Goal: Communication & Community: Answer question/provide support

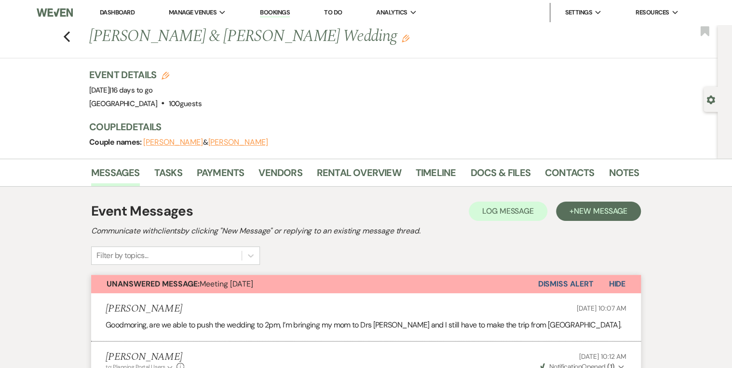
drag, startPoint x: 113, startPoint y: 11, endPoint x: 160, endPoint y: 25, distance: 48.7
click at [114, 11] on link "Dashboard" at bounding box center [117, 12] width 35 height 8
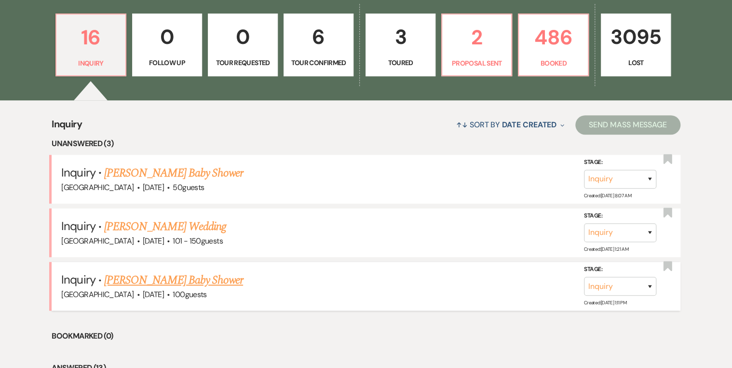
scroll to position [386, 0]
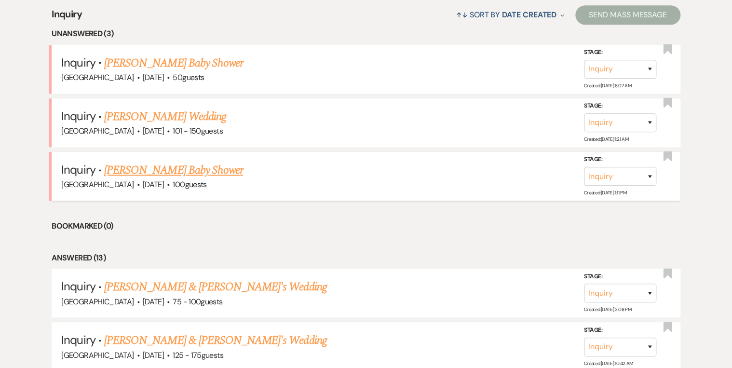
click at [170, 166] on link "[PERSON_NAME] Baby Shower" at bounding box center [173, 170] width 139 height 17
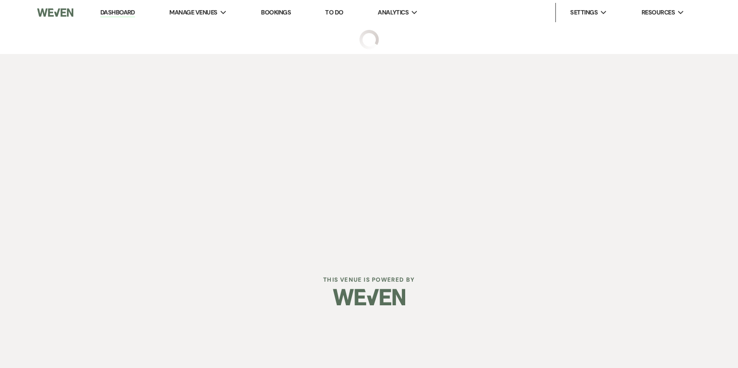
select select "5"
select select "3"
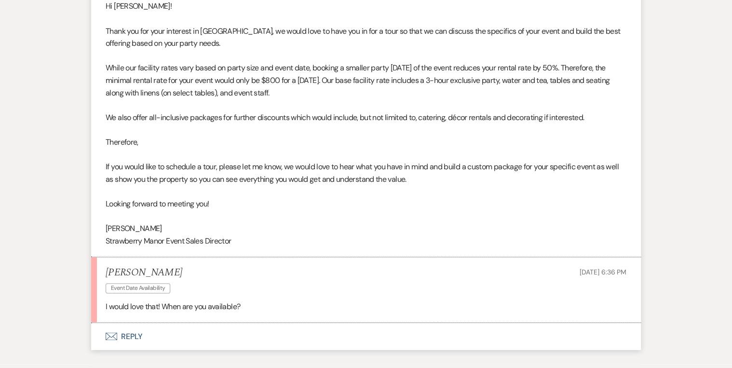
scroll to position [665, 0]
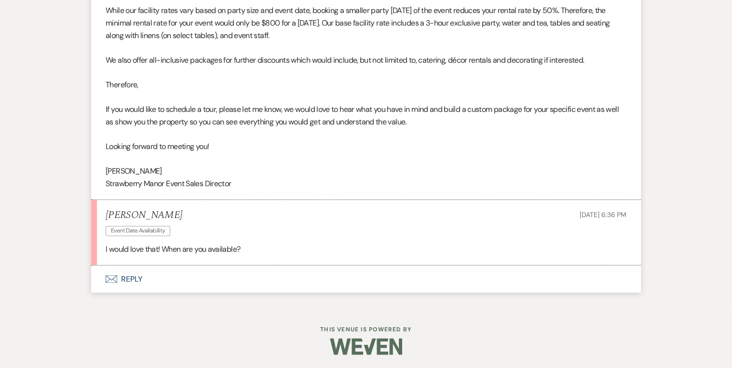
click at [126, 278] on button "Envelope Reply" at bounding box center [366, 278] width 550 height 27
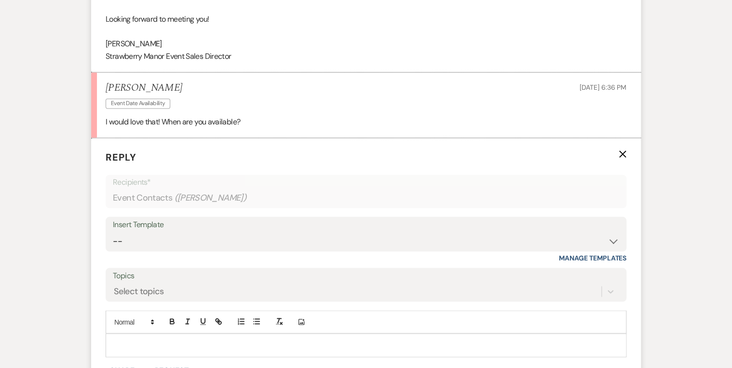
scroll to position [888, 0]
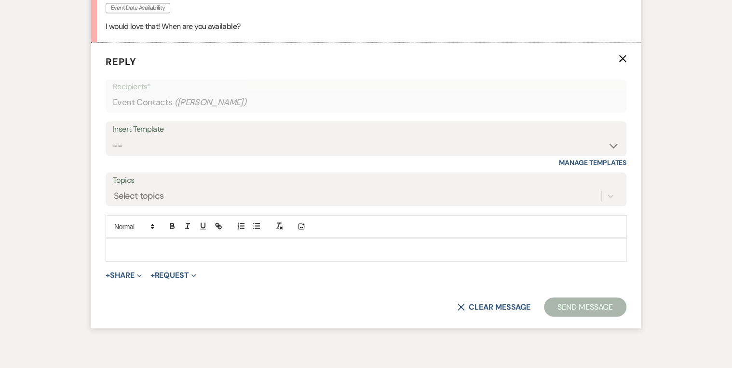
click at [129, 246] on p at bounding box center [366, 249] width 506 height 11
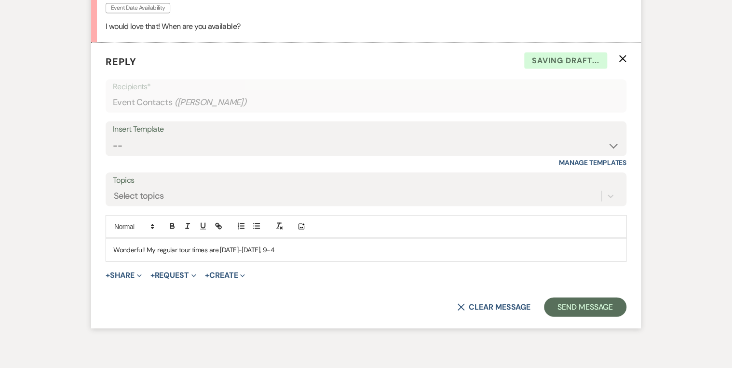
click at [309, 247] on p "Wonderful! My regular tour times are [DATE]-[DATE], 9-4" at bounding box center [366, 249] width 506 height 11
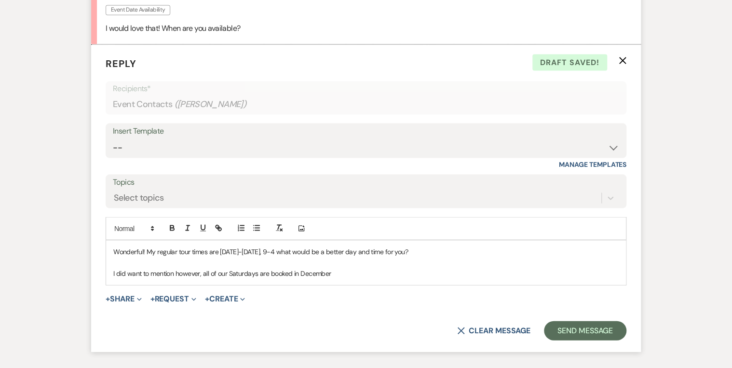
scroll to position [956, 0]
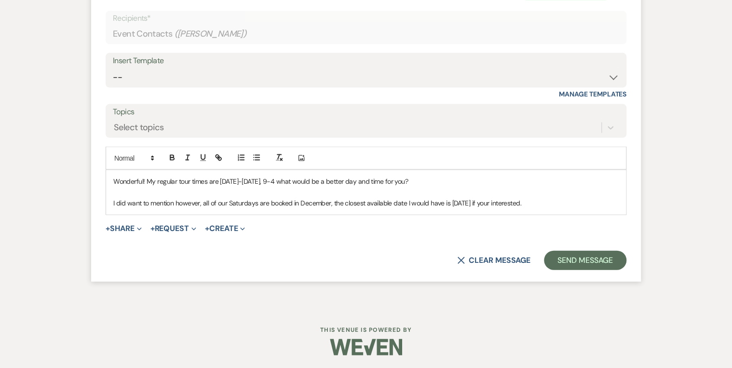
click at [147, 178] on p "Wonderful! My regular tour times are [DATE]-[DATE], 9-4 what would be a better …" at bounding box center [366, 181] width 506 height 11
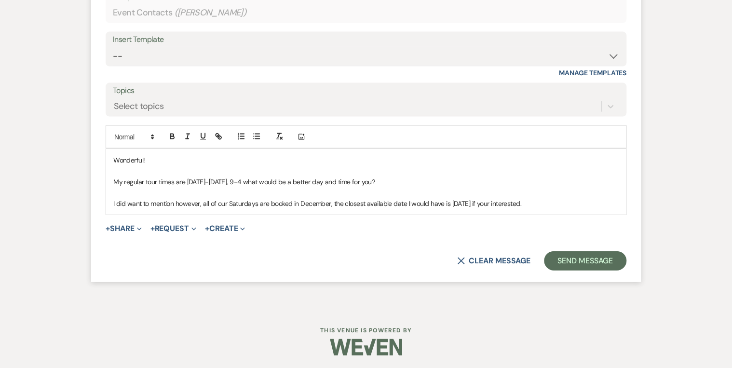
scroll to position [977, 0]
click at [578, 261] on button "Send Message" at bounding box center [585, 260] width 83 height 19
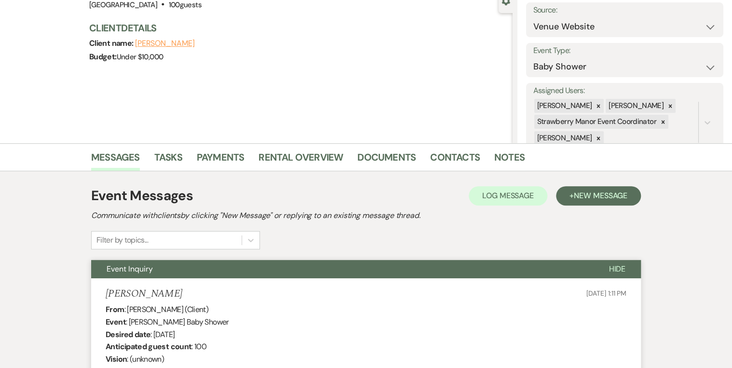
scroll to position [0, 0]
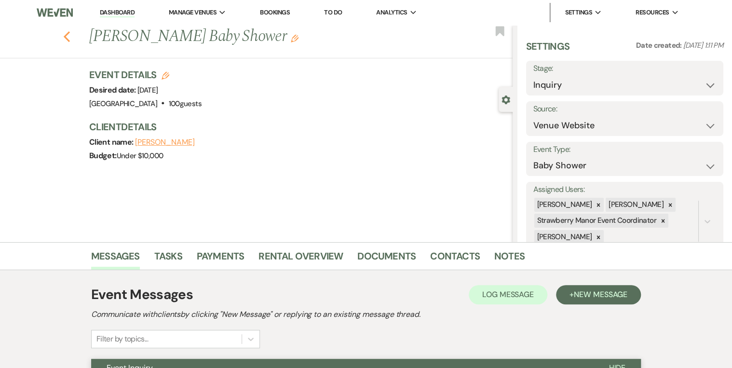
click at [70, 32] on icon "Previous" at bounding box center [66, 37] width 7 height 12
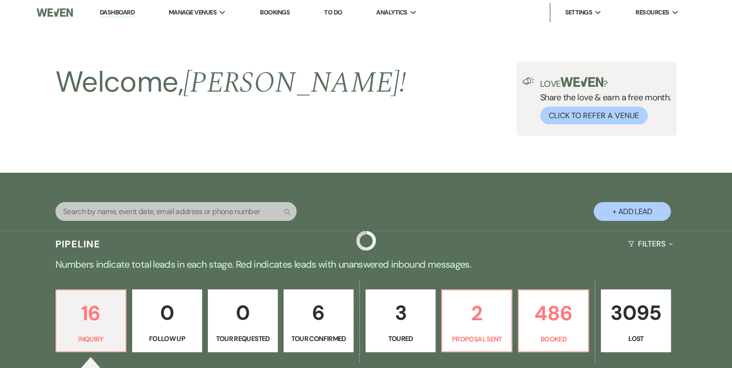
scroll to position [386, 0]
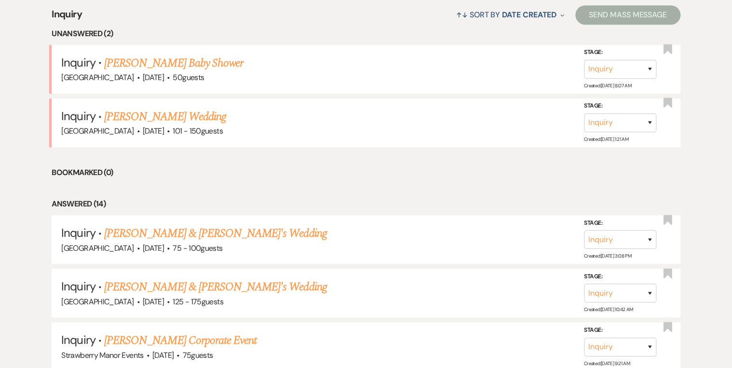
drag, startPoint x: 181, startPoint y: 112, endPoint x: 190, endPoint y: 113, distance: 8.7
click at [181, 112] on link "[PERSON_NAME] Wedding" at bounding box center [165, 116] width 122 height 17
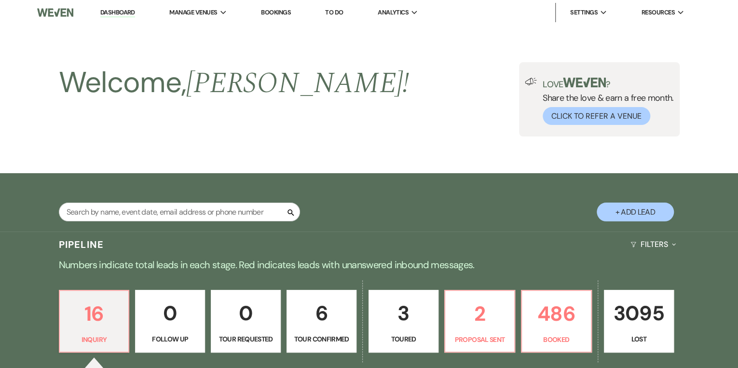
select select "2"
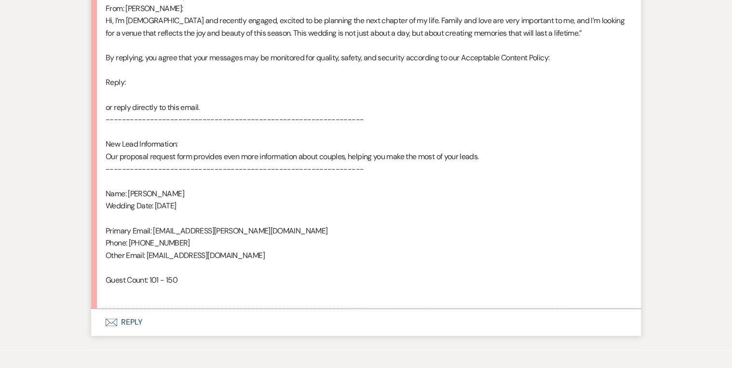
scroll to position [579, 0]
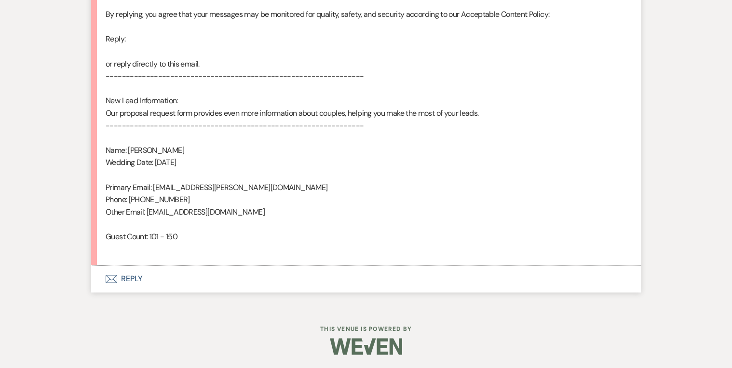
click at [139, 276] on button "Envelope Reply" at bounding box center [366, 278] width 550 height 27
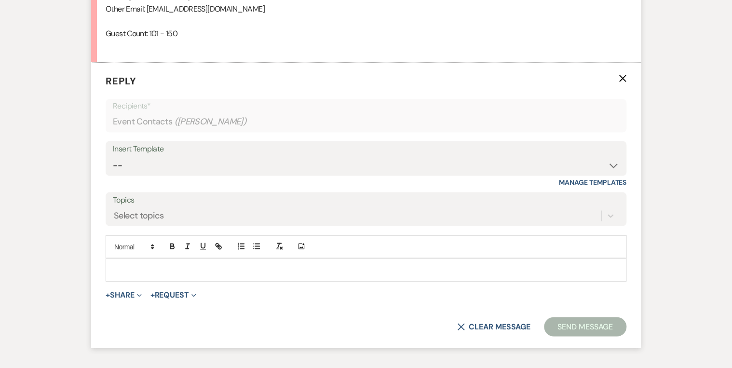
scroll to position [803, 0]
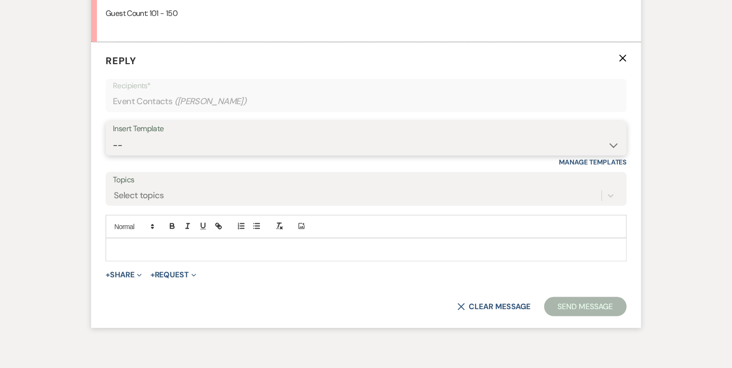
click at [144, 141] on select "-- Weven Planning Portal Introduction (Booked Events) Private Party Inquiry Res…" at bounding box center [366, 145] width 507 height 19
select select "5376"
click at [113, 136] on select "-- Weven Planning Portal Introduction (Booked Events) Private Party Inquiry Res…" at bounding box center [366, 145] width 507 height 19
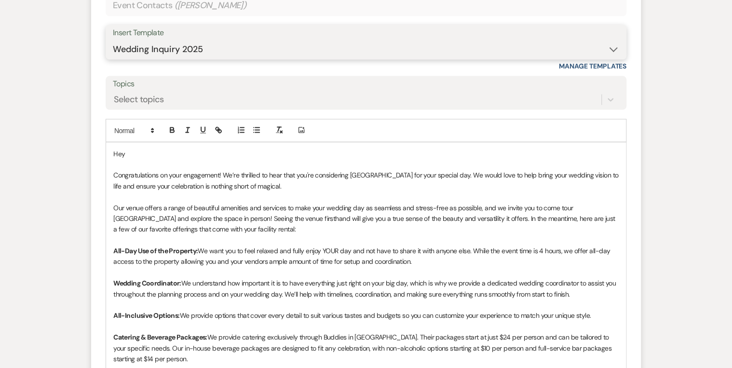
scroll to position [919, 0]
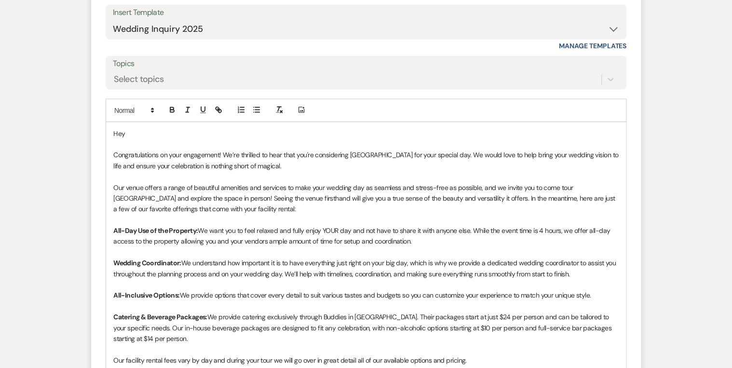
click at [143, 131] on p "Hey" at bounding box center [366, 133] width 506 height 11
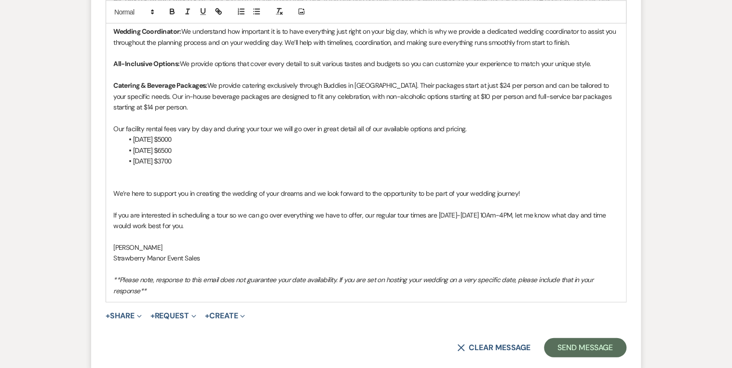
scroll to position [1238, 0]
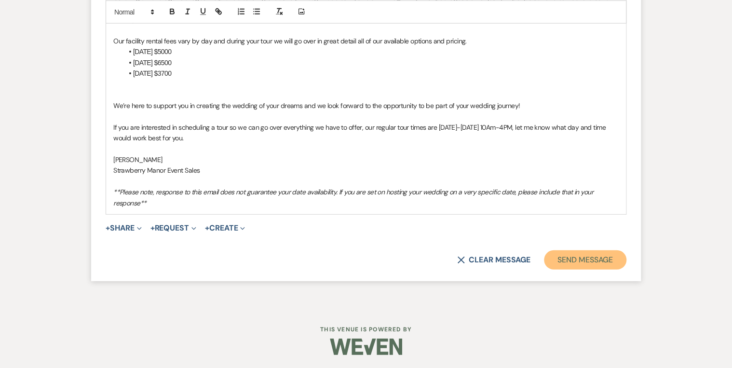
click at [558, 259] on button "Send Message" at bounding box center [585, 259] width 83 height 19
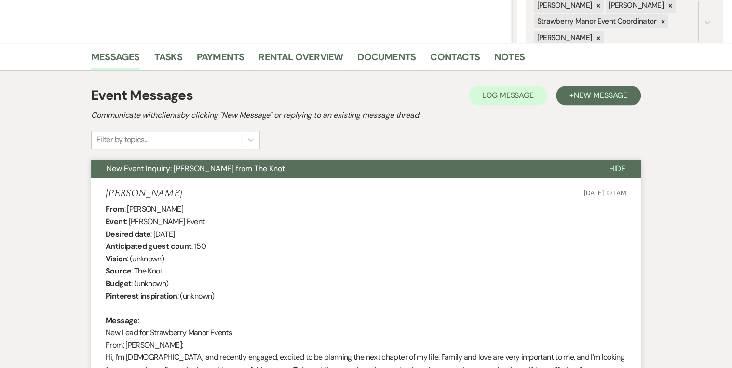
scroll to position [0, 0]
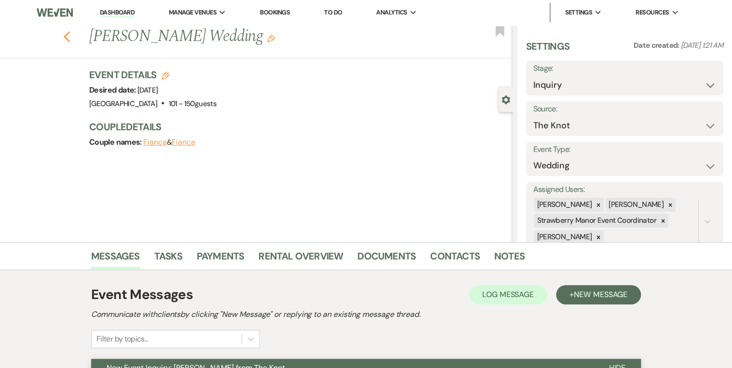
click at [69, 35] on use "button" at bounding box center [67, 36] width 6 height 11
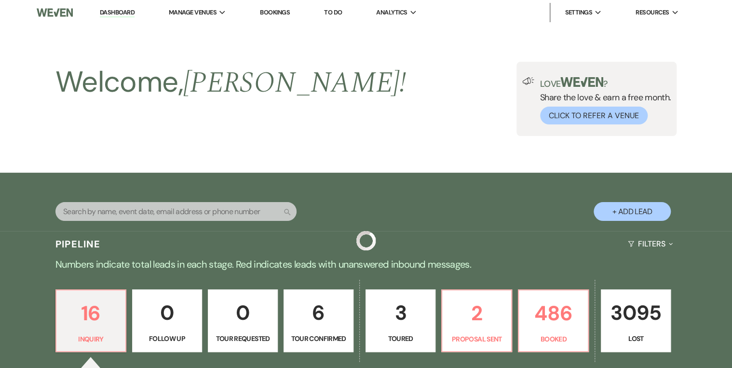
scroll to position [386, 0]
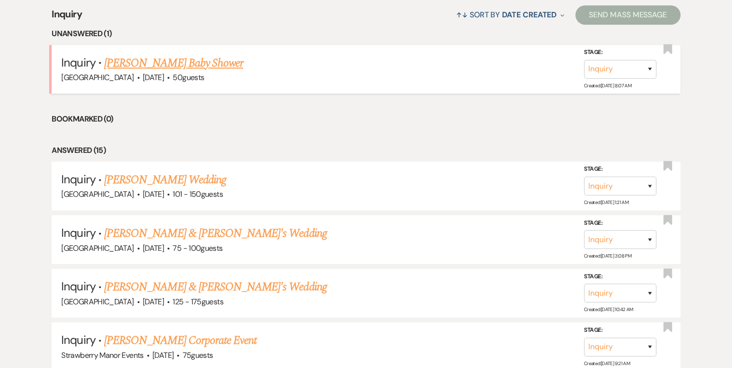
click at [183, 64] on link "[PERSON_NAME] Baby Shower" at bounding box center [173, 63] width 139 height 17
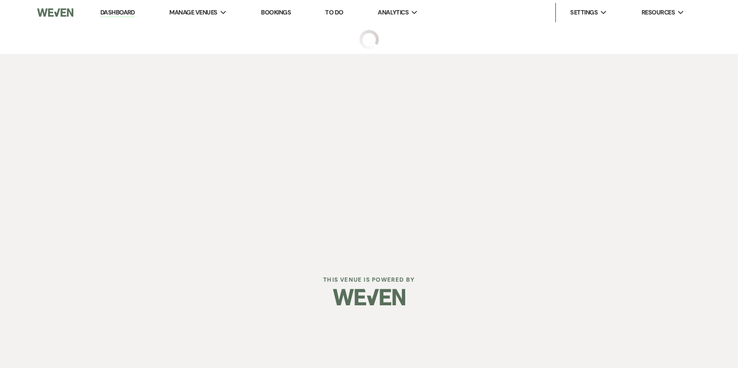
select select "5"
select select "3"
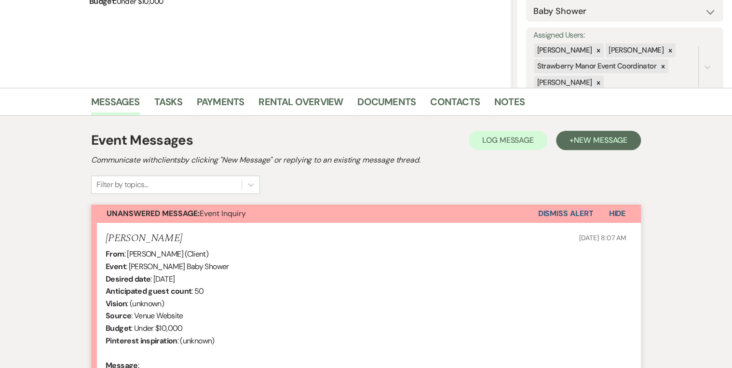
scroll to position [308, 0]
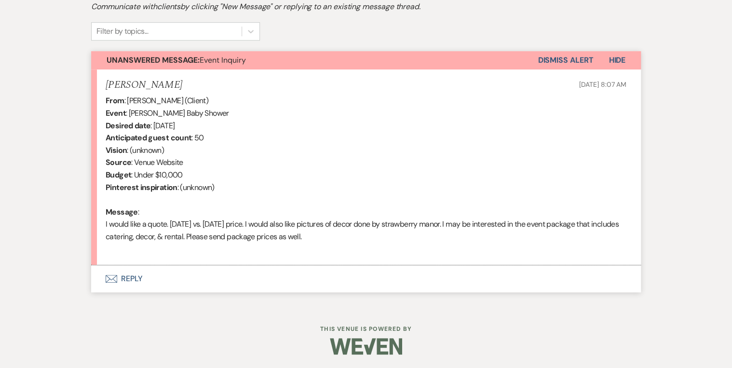
click at [136, 275] on button "Envelope Reply" at bounding box center [366, 278] width 550 height 27
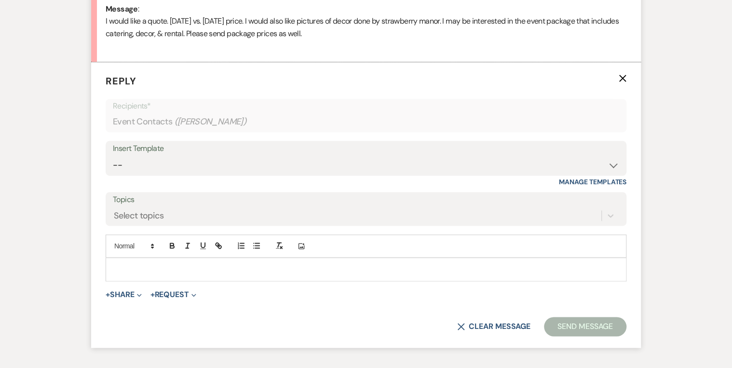
scroll to position [531, 0]
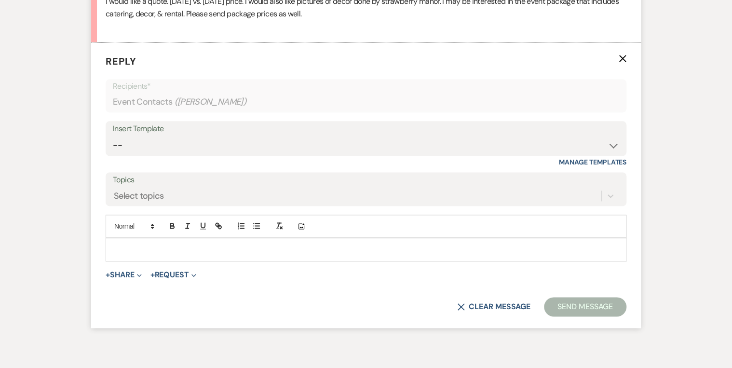
click at [165, 132] on div "Insert Template" at bounding box center [366, 129] width 507 height 14
click at [164, 146] on select "-- Weven Planning Portal Introduction (Booked Events) Private Party Inquiry Res…" at bounding box center [366, 145] width 507 height 19
select select "781"
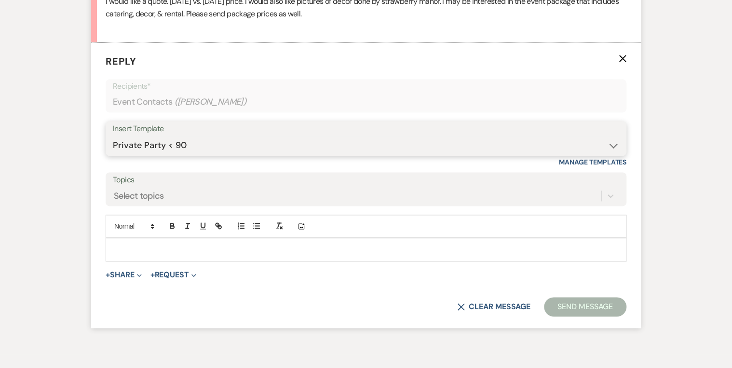
click at [113, 136] on select "-- Weven Planning Portal Introduction (Booked Events) Private Party Inquiry Res…" at bounding box center [366, 145] width 507 height 19
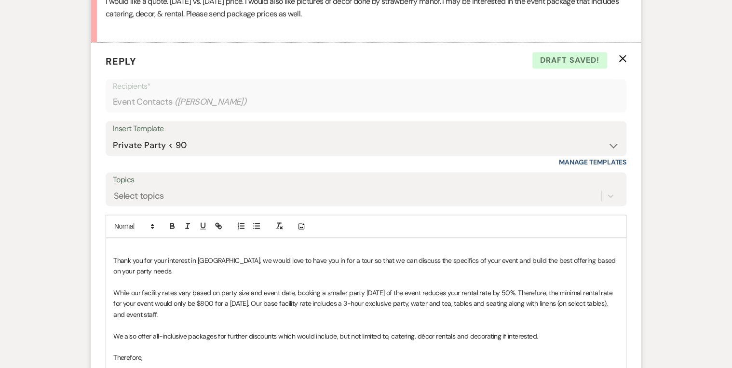
click at [135, 244] on p at bounding box center [366, 249] width 506 height 11
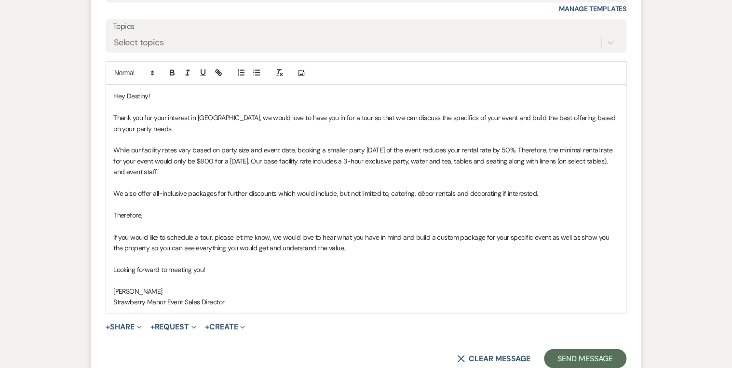
scroll to position [724, 0]
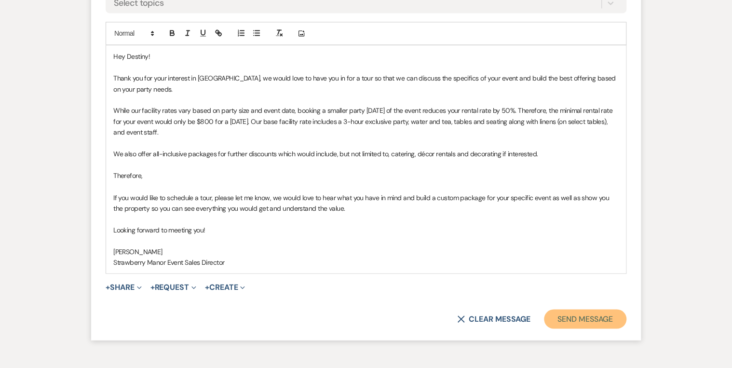
click at [577, 317] on button "Send Message" at bounding box center [585, 318] width 83 height 19
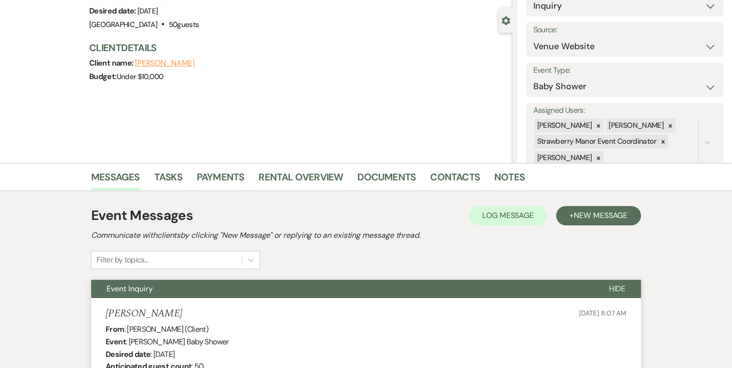
scroll to position [0, 0]
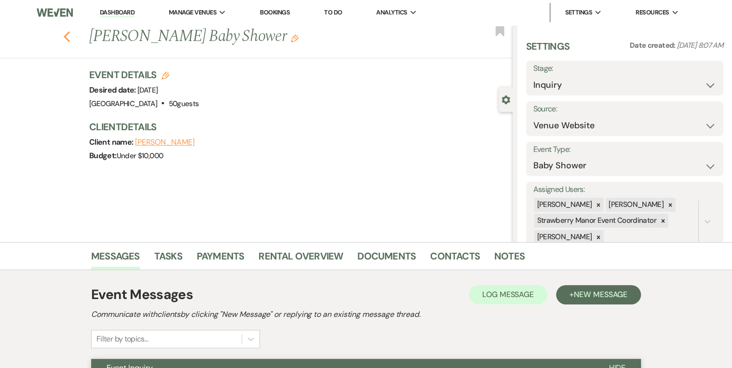
click at [66, 35] on icon "Previous" at bounding box center [66, 37] width 7 height 12
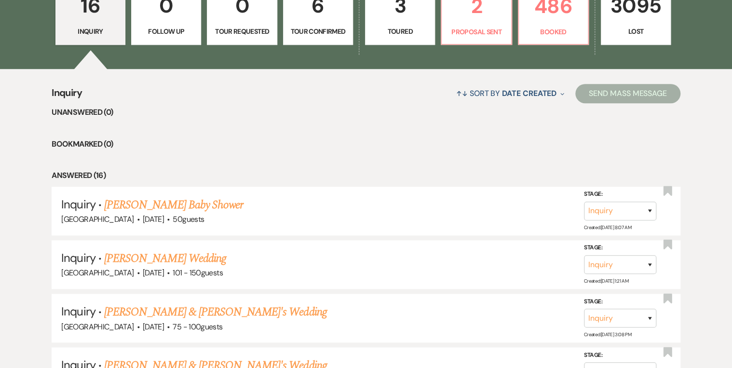
scroll to position [154, 0]
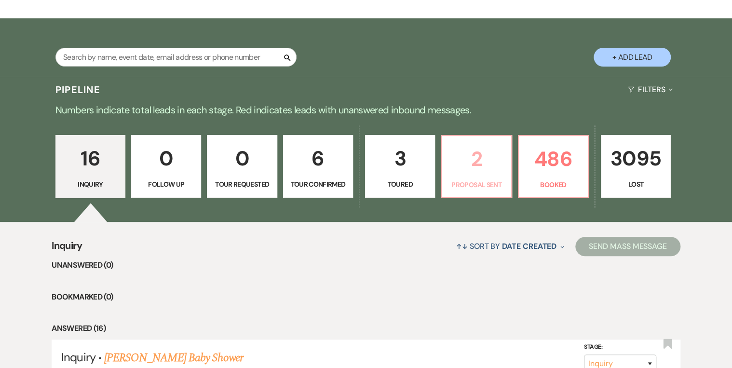
click at [466, 172] on p "2" at bounding box center [476, 159] width 57 height 32
select select "6"
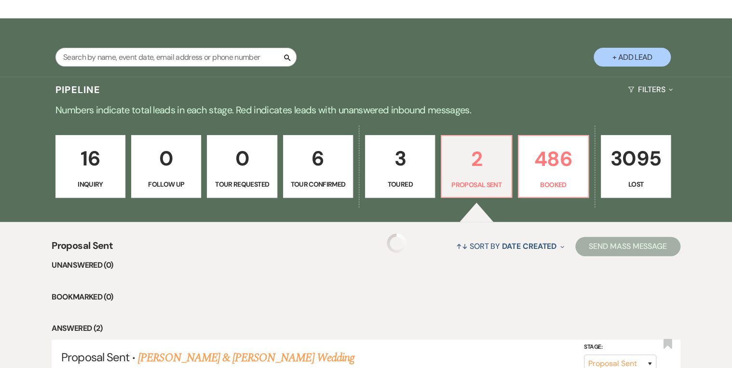
select select "6"
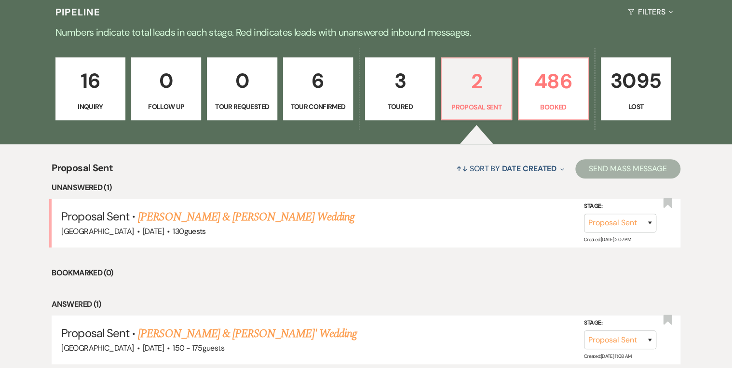
scroll to position [270, 0]
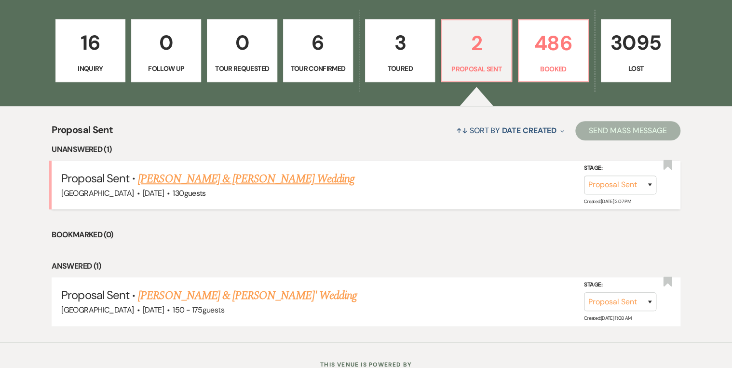
click at [252, 182] on link "[PERSON_NAME] & [PERSON_NAME] Wedding" at bounding box center [246, 178] width 216 height 17
select select "6"
select select "12"
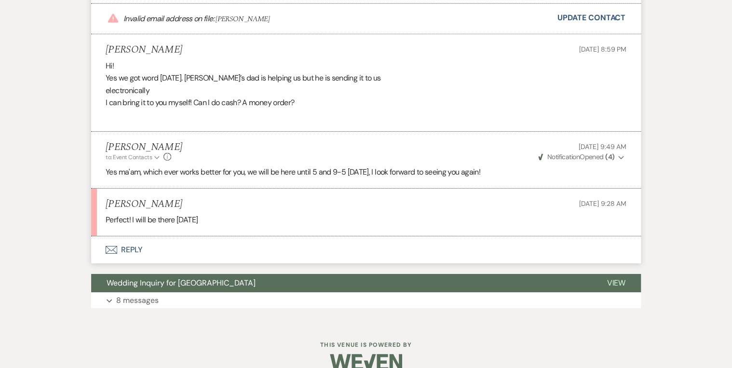
scroll to position [1538, 0]
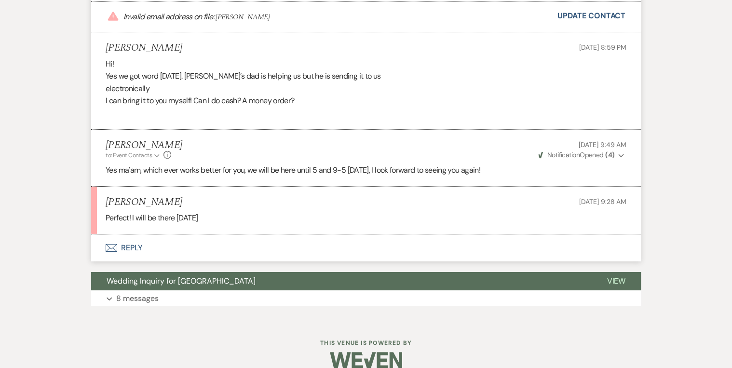
click at [133, 246] on button "Envelope Reply" at bounding box center [366, 247] width 550 height 27
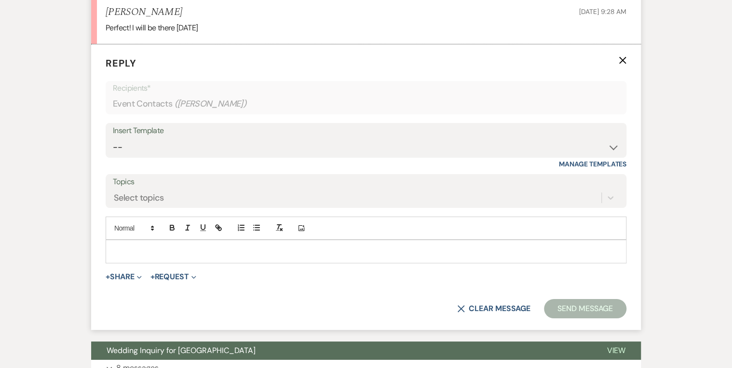
scroll to position [1730, 0]
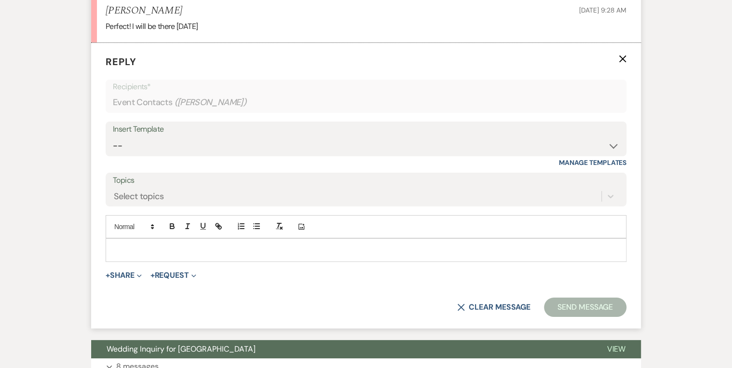
click at [154, 249] on p at bounding box center [366, 250] width 506 height 11
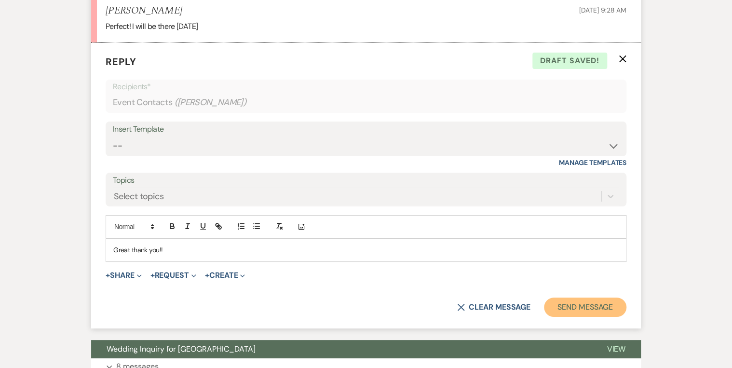
click at [602, 304] on button "Send Message" at bounding box center [585, 307] width 83 height 19
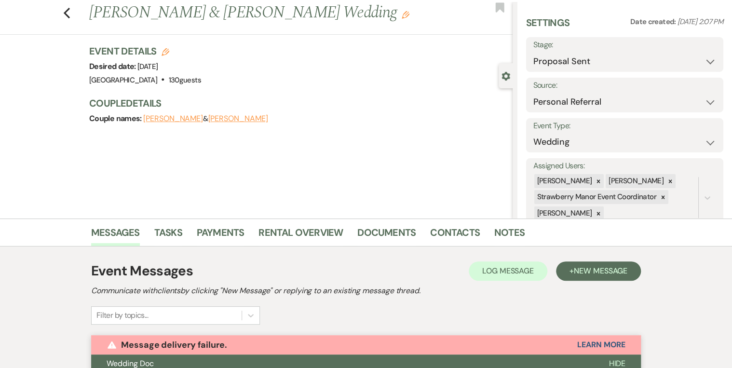
scroll to position [0, 0]
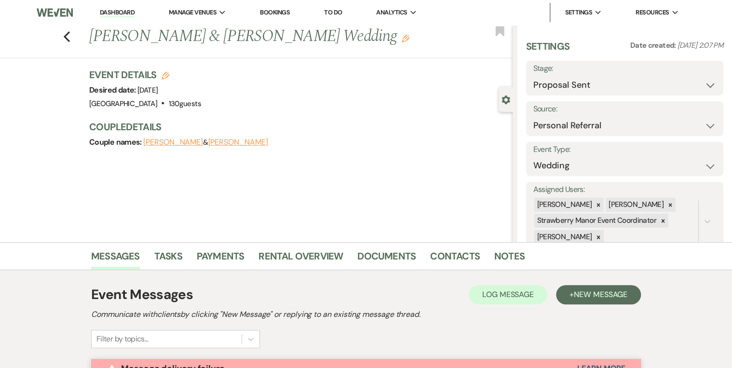
click at [114, 15] on link "Dashboard" at bounding box center [117, 12] width 35 height 9
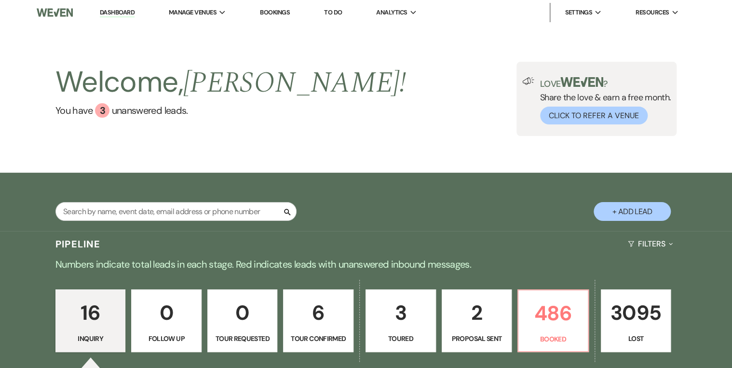
click at [358, 140] on div "Welcome, [PERSON_NAME] ! You have 3 unanswered lead s . Love ? Share the love &…" at bounding box center [366, 99] width 732 height 148
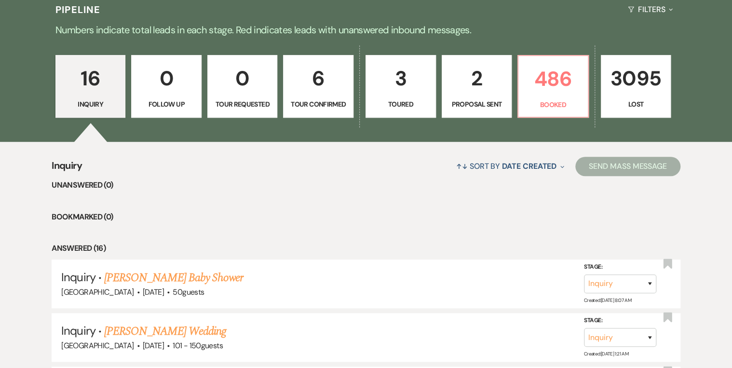
scroll to position [270, 0]
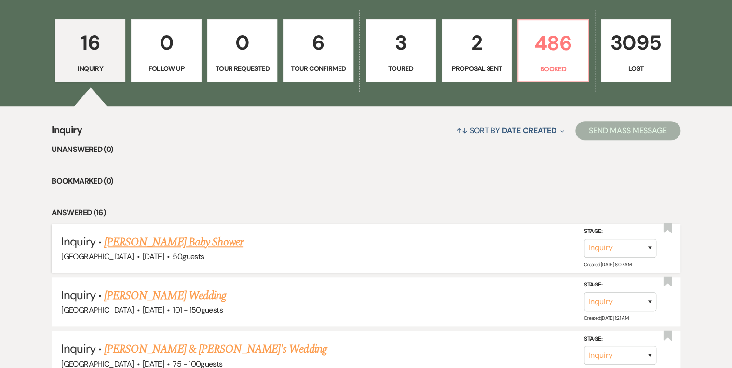
click at [122, 231] on li "Inquiry · [PERSON_NAME] Baby Shower Strawberry Manor · [DATE] · 50 guests Stage…" at bounding box center [366, 248] width 629 height 49
click at [356, 177] on li "Bookmarked (0)" at bounding box center [366, 181] width 629 height 13
click at [452, 56] on p "2" at bounding box center [477, 43] width 58 height 32
select select "6"
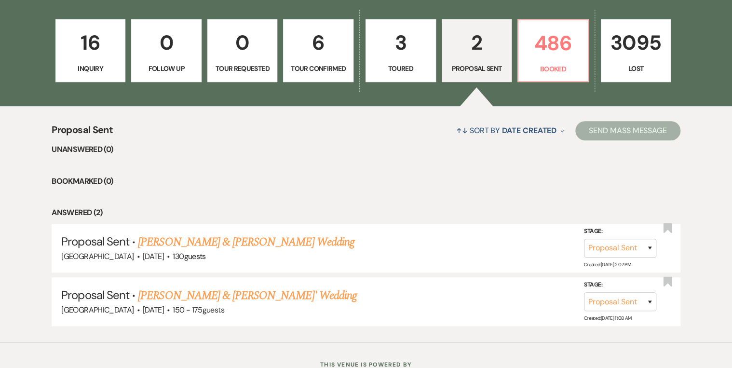
click at [91, 68] on p "Inquiry" at bounding box center [91, 68] width 58 height 11
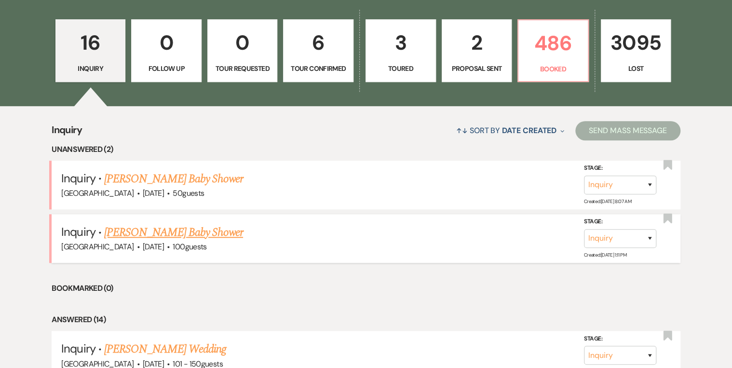
click at [144, 232] on link "[PERSON_NAME] Baby Shower" at bounding box center [173, 232] width 139 height 17
select select "5"
select select "3"
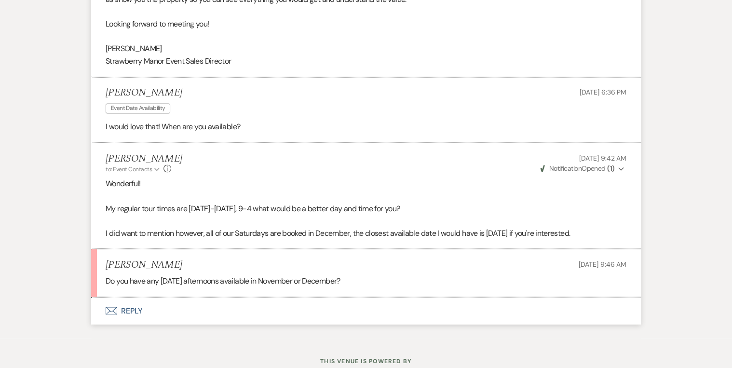
scroll to position [819, 0]
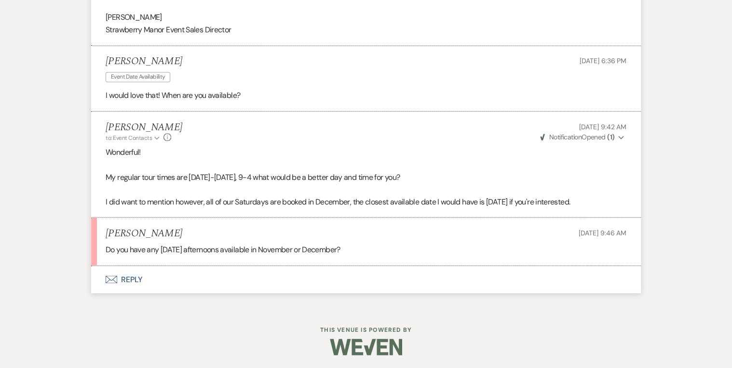
click at [125, 280] on button "Envelope Reply" at bounding box center [366, 279] width 550 height 27
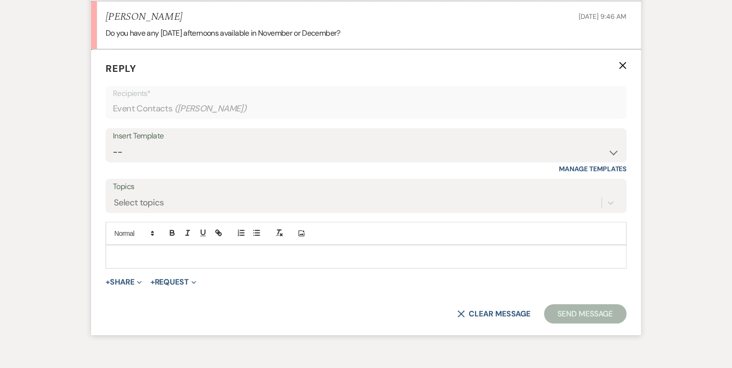
scroll to position [1042, 0]
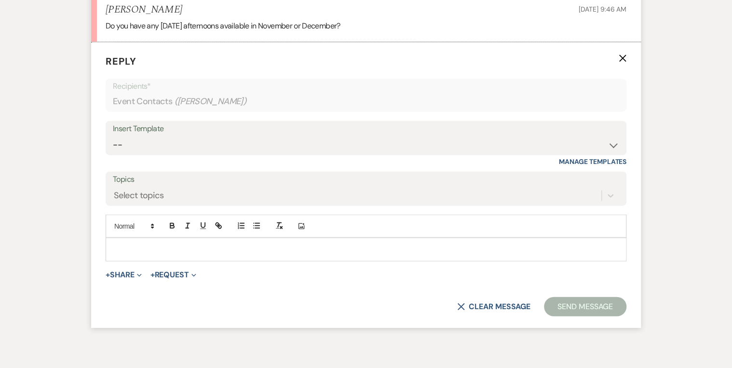
click at [131, 244] on p at bounding box center [366, 249] width 506 height 11
click at [153, 248] on p at bounding box center [366, 249] width 506 height 11
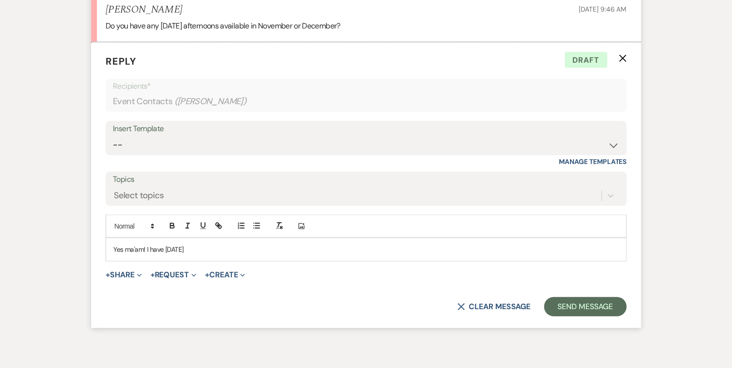
click at [223, 251] on p "Yes ma'am! I have [DATE]" at bounding box center [366, 249] width 506 height 11
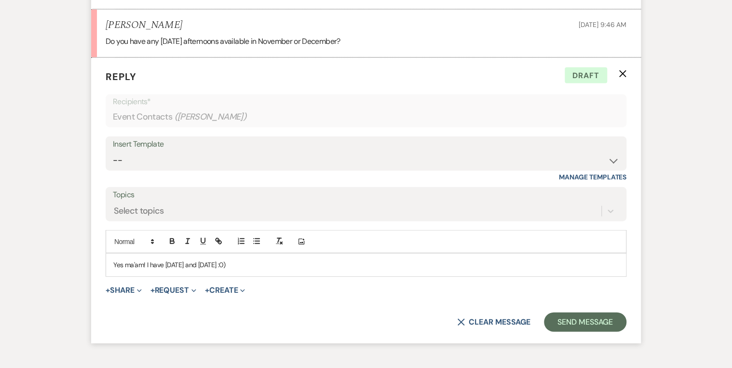
scroll to position [1088, 0]
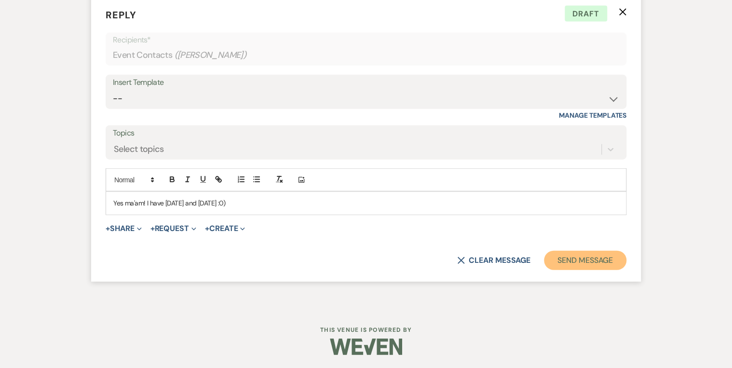
click at [589, 259] on button "Send Message" at bounding box center [585, 260] width 83 height 19
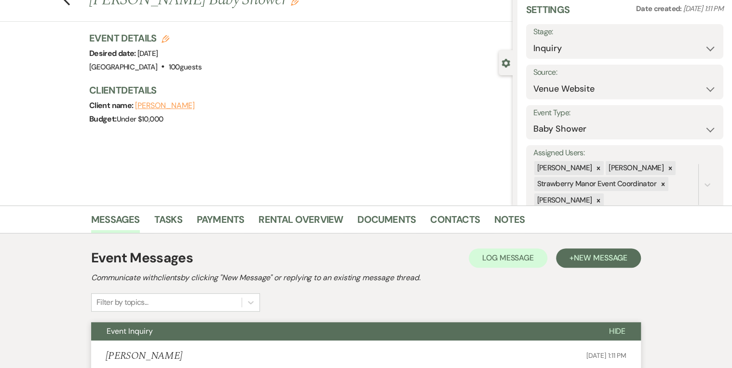
scroll to position [0, 0]
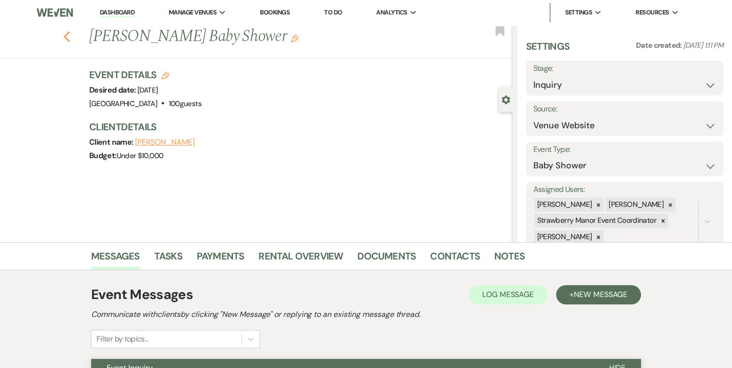
click at [67, 37] on use "button" at bounding box center [67, 36] width 6 height 11
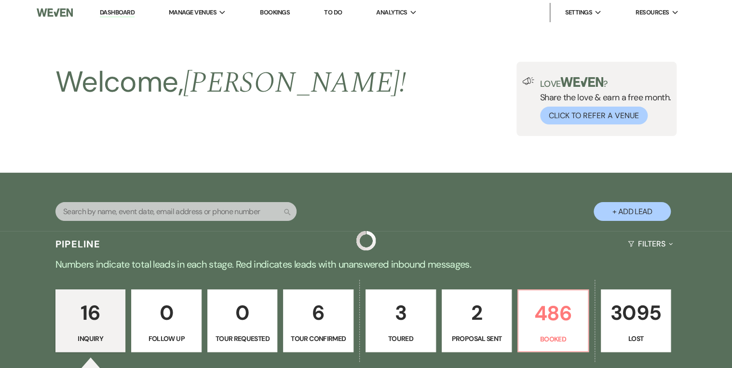
scroll to position [270, 0]
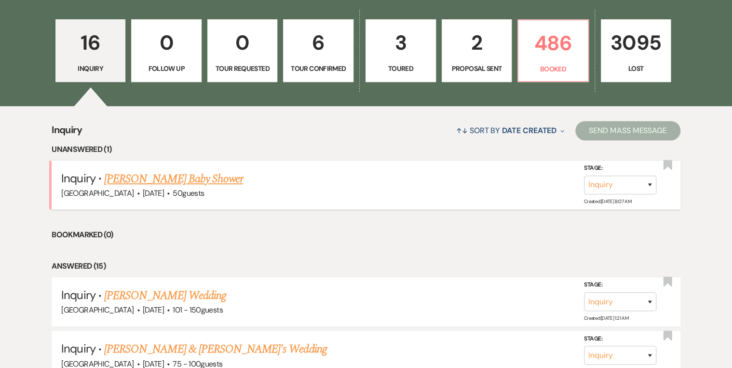
click at [135, 179] on link "[PERSON_NAME] Baby Shower" at bounding box center [173, 178] width 139 height 17
select select "5"
select select "3"
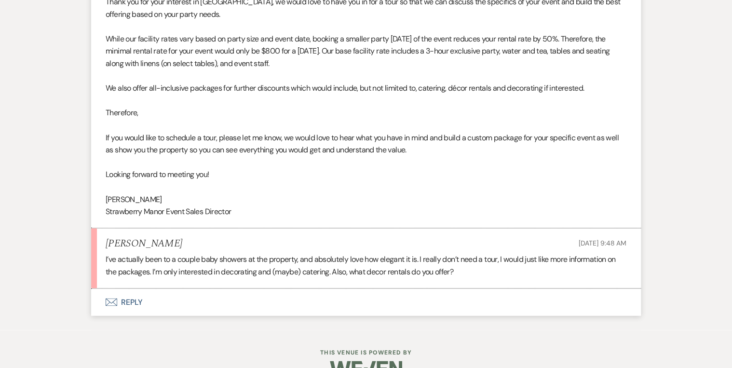
scroll to position [660, 0]
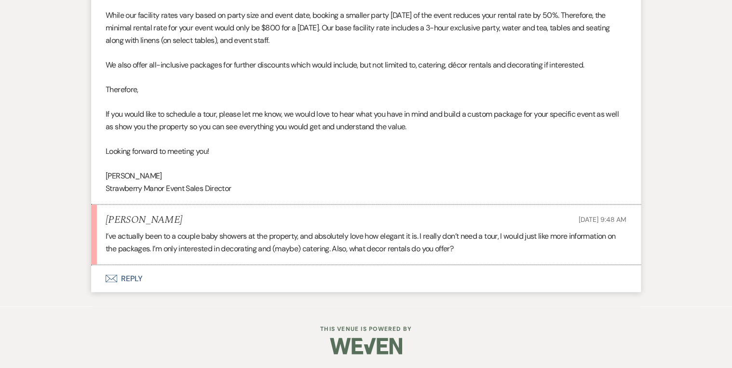
click at [134, 280] on button "Envelope Reply" at bounding box center [366, 278] width 550 height 27
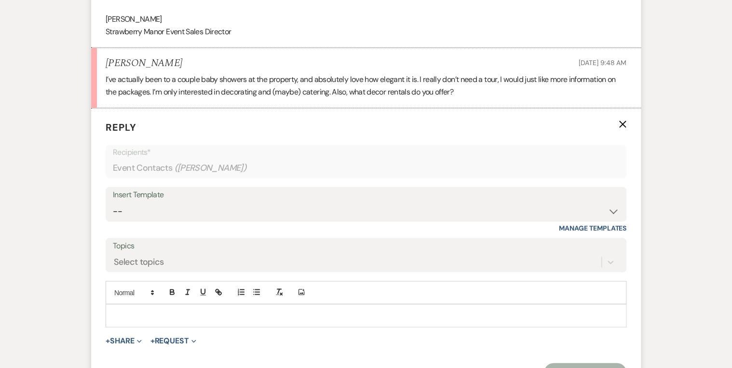
scroll to position [883, 0]
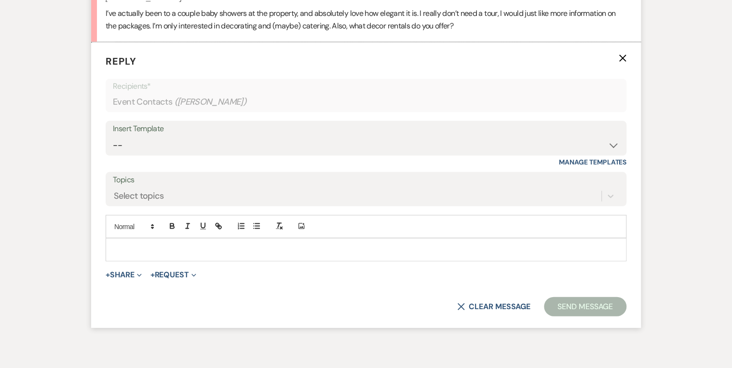
click at [140, 243] on div at bounding box center [366, 249] width 520 height 22
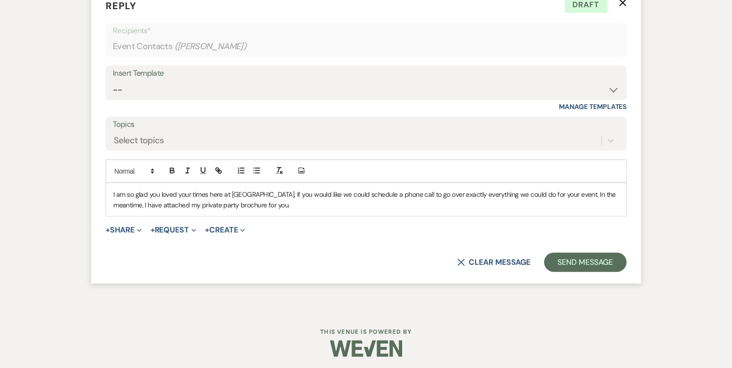
scroll to position [940, 0]
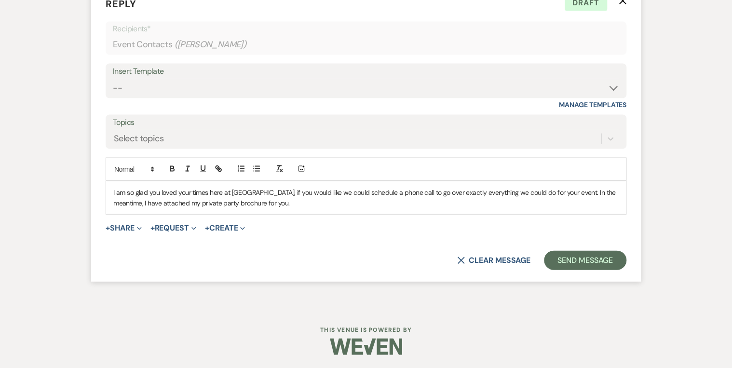
click at [304, 202] on p "I am so glad you loved your times here at [GEOGRAPHIC_DATA], if you would like …" at bounding box center [366, 198] width 506 height 22
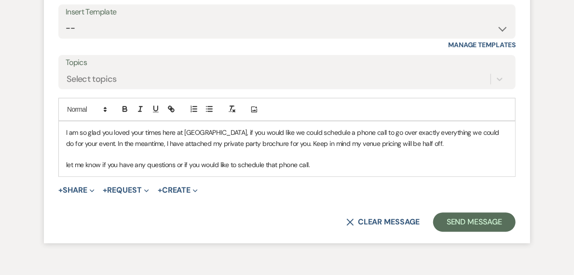
scroll to position [1067, 0]
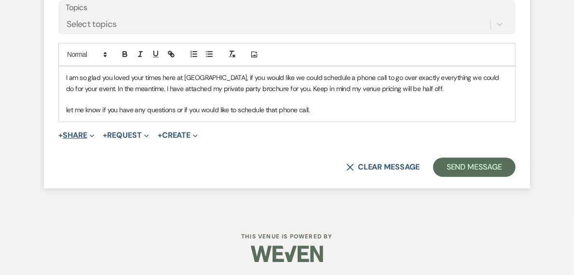
click at [80, 134] on button "+ Share Expand" at bounding box center [76, 136] width 36 height 8
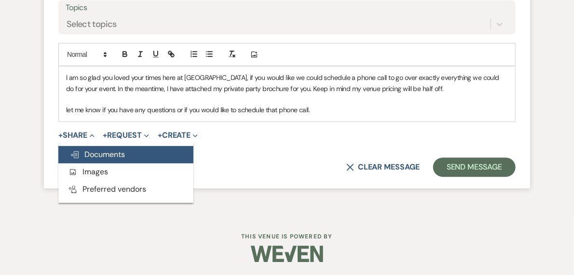
click at [90, 156] on span "Doc Upload Documents" at bounding box center [97, 155] width 55 height 10
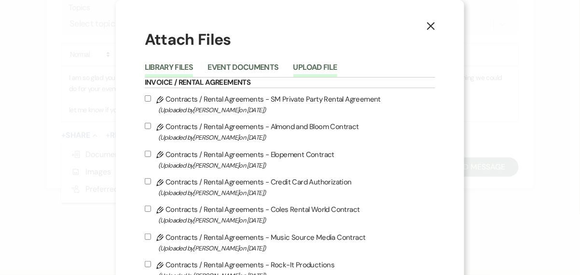
click at [320, 66] on button "Upload File" at bounding box center [315, 71] width 44 height 14
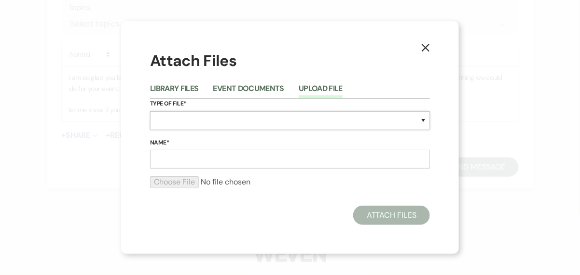
click at [173, 120] on select "Special Event Insurance Vendor Certificate of Insurance Contracts / Rental Agre…" at bounding box center [290, 120] width 280 height 19
select select "43"
click at [150, 111] on select "Special Event Insurance Vendor Certificate of Insurance Contracts / Rental Agre…" at bounding box center [290, 120] width 280 height 19
click at [170, 160] on input "Name*" at bounding box center [290, 159] width 280 height 19
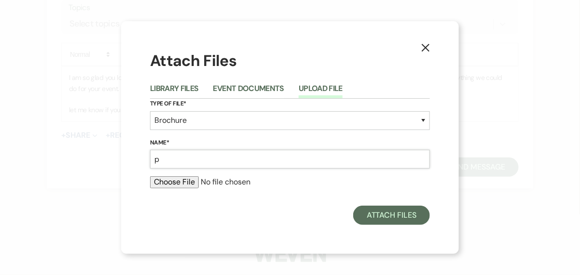
type input "Private Party Packet"
type input "C:\fakepath\Private Party Packet (2) (1).pdf"
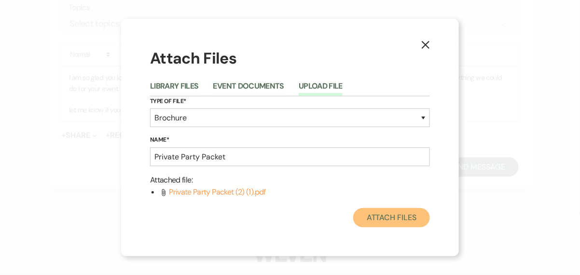
click at [383, 216] on button "Attach Files" at bounding box center [391, 217] width 77 height 19
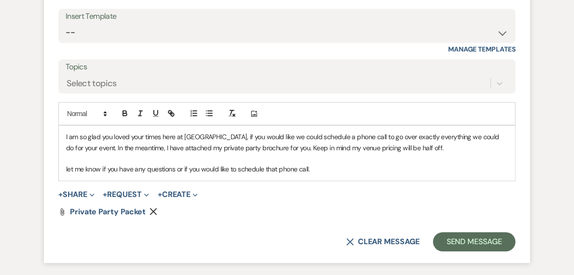
scroll to position [990, 0]
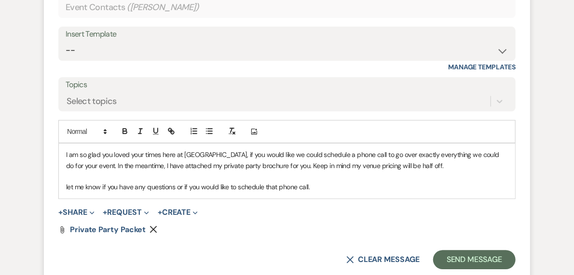
click at [69, 185] on p "let me know if you have any questions or if you would like to schedule that pho…" at bounding box center [287, 187] width 442 height 11
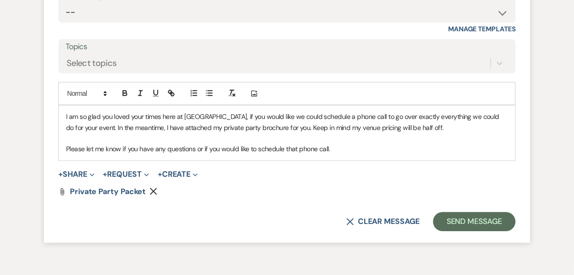
scroll to position [1028, 0]
click at [463, 218] on button "Send Message" at bounding box center [474, 221] width 83 height 19
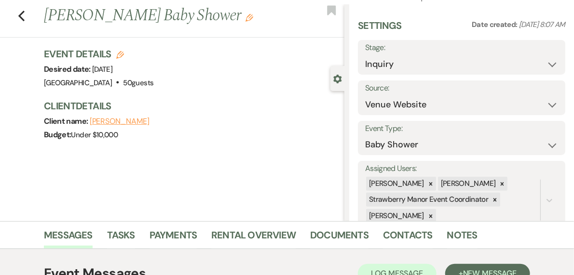
scroll to position [0, 0]
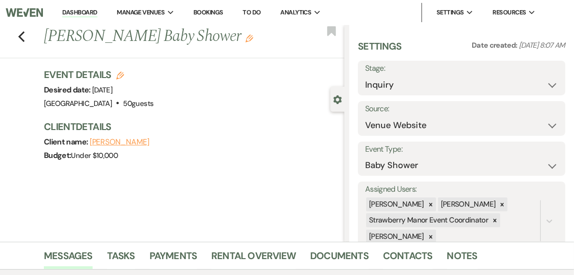
click at [97, 14] on link "Dashboard" at bounding box center [79, 12] width 35 height 9
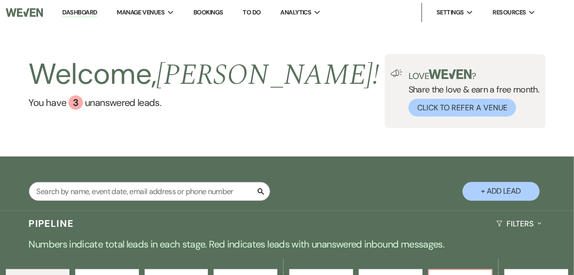
click at [322, 146] on div "Welcome, [PERSON_NAME] ! You have 3 unanswered lead s . Love ? Share the love &…" at bounding box center [287, 91] width 574 height 132
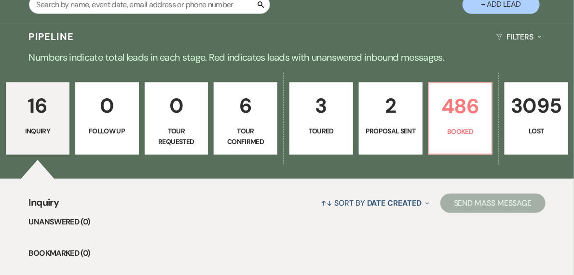
scroll to position [232, 0]
